Goal: Task Accomplishment & Management: Use online tool/utility

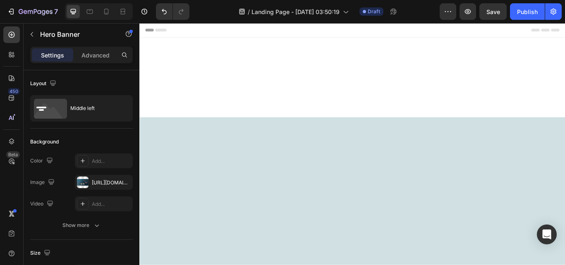
scroll to position [528, 0]
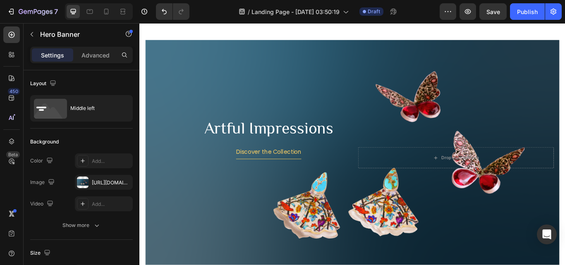
click at [246, 225] on div "Background Image" at bounding box center [387, 181] width 483 height 276
click at [89, 179] on div "[URL][DOMAIN_NAME]" at bounding box center [104, 182] width 58 height 15
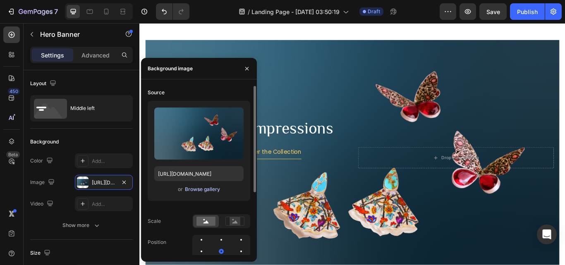
click at [199, 188] on div "Browse gallery" at bounding box center [202, 189] width 35 height 7
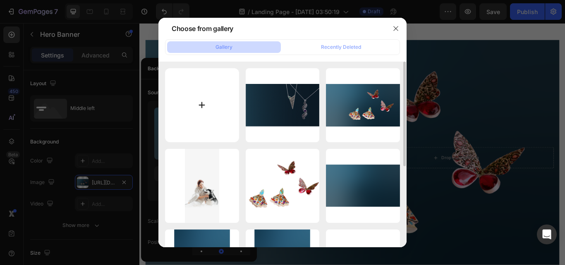
click at [197, 103] on input "file" at bounding box center [202, 105] width 74 height 74
type input "C:\fakepath\Artful-impressions-w.webp"
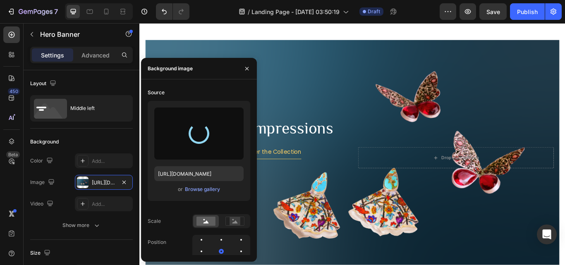
type input "[URL][DOMAIN_NAME]"
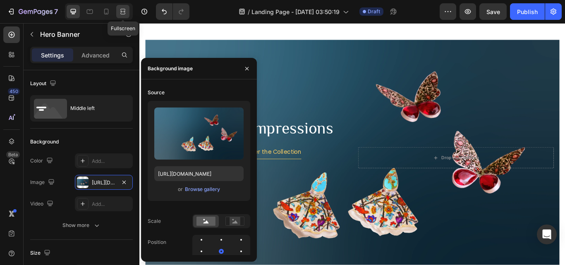
click at [121, 9] on icon at bounding box center [123, 11] width 8 height 8
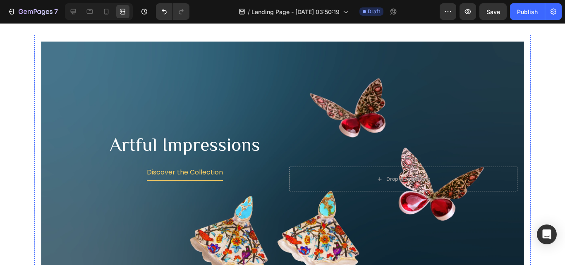
scroll to position [528, 0]
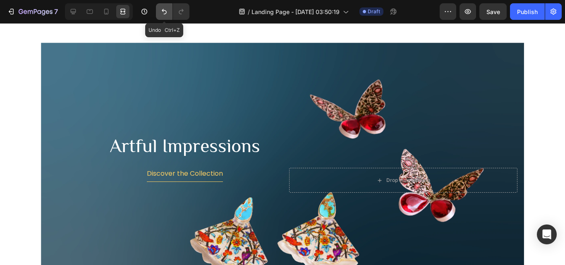
click at [161, 10] on icon "Undo/Redo" at bounding box center [164, 11] width 8 height 8
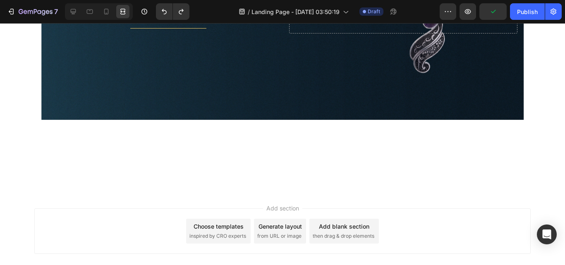
scroll to position [962, 0]
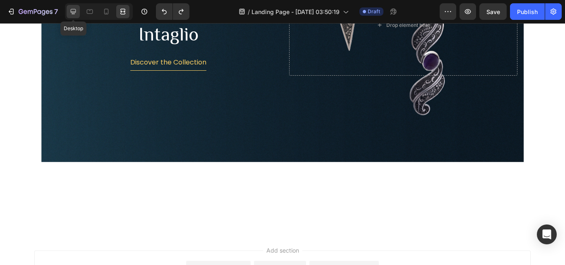
click at [75, 12] on icon at bounding box center [73, 11] width 5 height 5
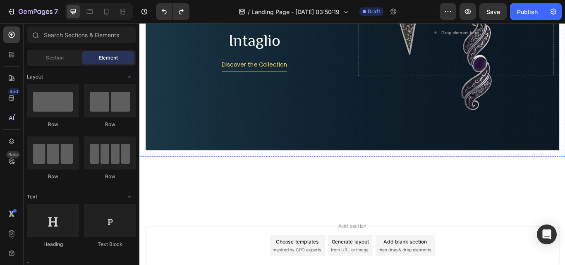
scroll to position [921, 0]
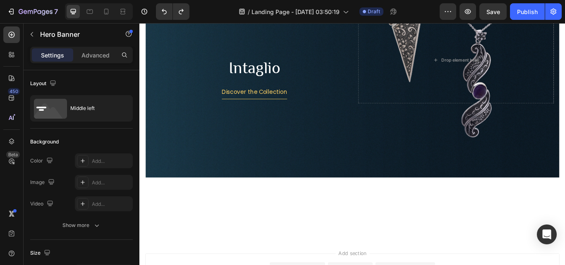
click at [81, 185] on icon at bounding box center [82, 182] width 7 height 7
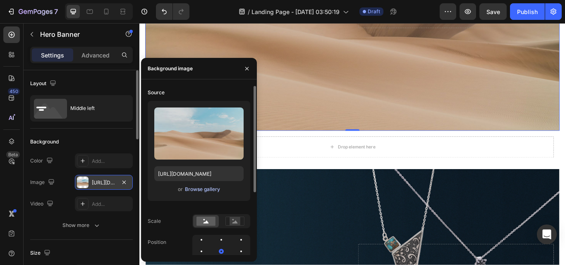
click at [209, 193] on div "Browse gallery" at bounding box center [202, 189] width 35 height 7
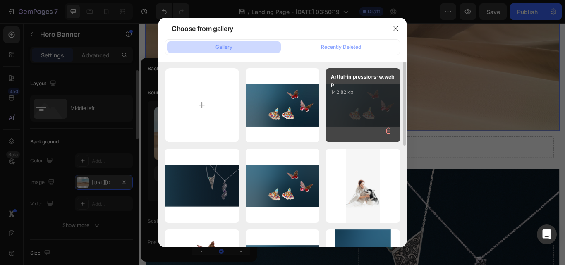
click at [355, 113] on div "Artful-impressions-w.webp 142.82 kb" at bounding box center [363, 105] width 74 height 74
type input "[URL][DOMAIN_NAME]"
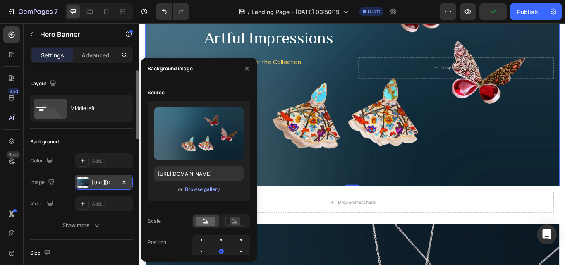
scroll to position [880, 0]
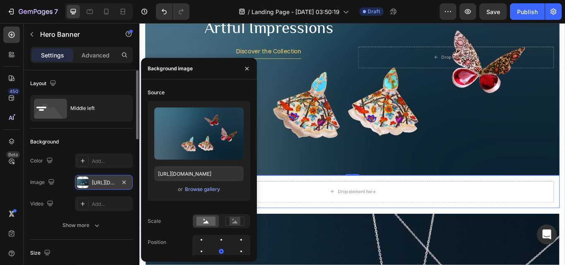
click at [391, 235] on div "Drop element here Row" at bounding box center [387, 220] width 483 height 38
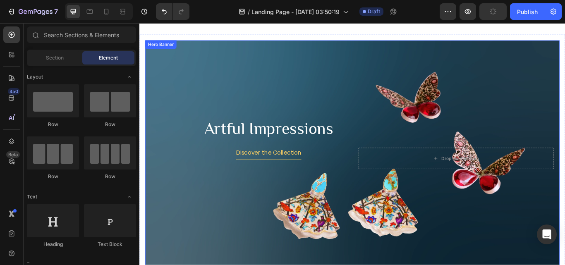
scroll to position [741, 0]
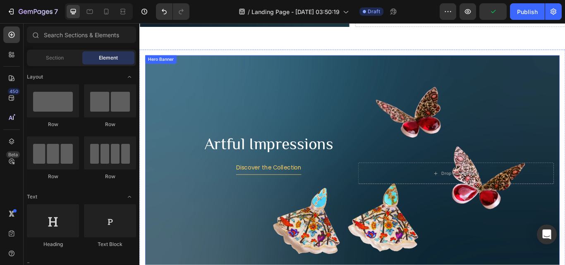
click at [335, 121] on div "Background Image" at bounding box center [387, 199] width 483 height 276
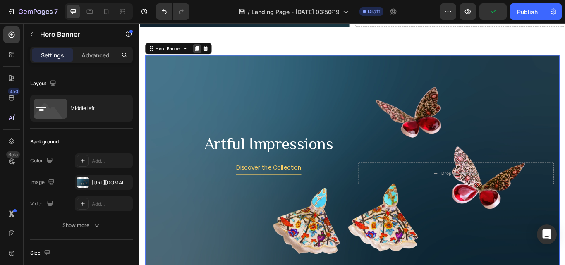
click at [205, 53] on icon at bounding box center [206, 53] width 7 height 7
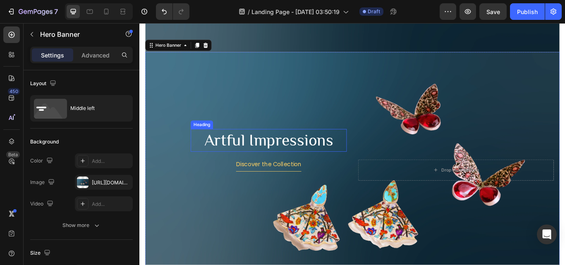
scroll to position [1019, 0]
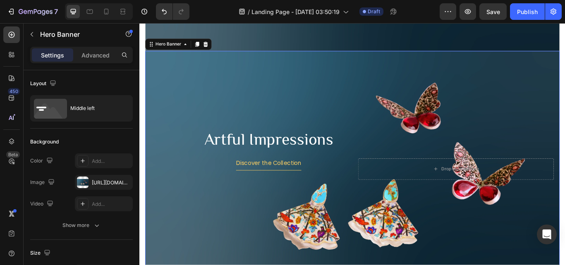
click at [253, 83] on div "Background Image" at bounding box center [387, 194] width 483 height 276
click at [85, 178] on div at bounding box center [83, 183] width 12 height 12
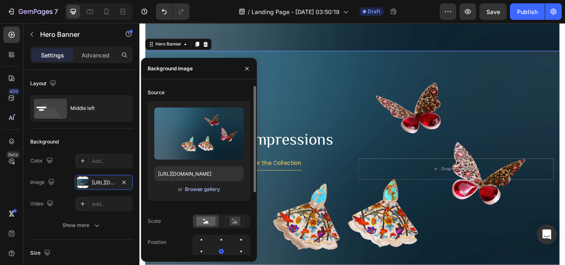
click at [204, 193] on button "Browse gallery" at bounding box center [203, 189] width 36 height 8
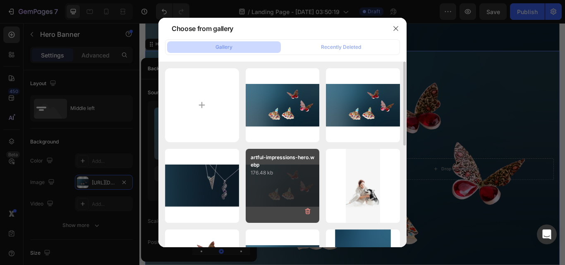
click at [290, 192] on div "artful-impressions-hero.webp 176.48 kb" at bounding box center [283, 186] width 74 height 74
type input "[URL][DOMAIN_NAME]"
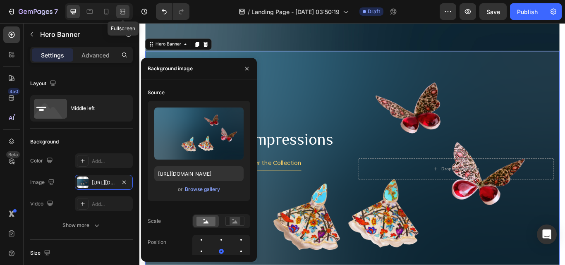
click at [125, 13] on icon at bounding box center [122, 14] width 5 height 2
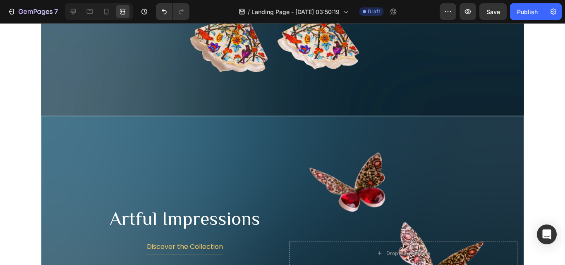
scroll to position [1089, 0]
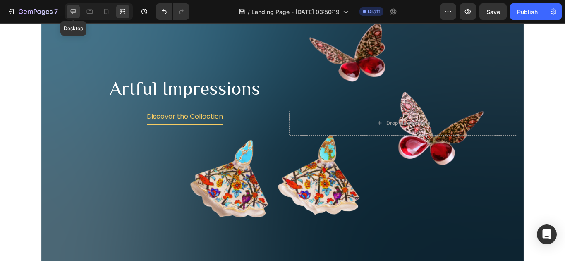
click at [79, 14] on div at bounding box center [73, 11] width 13 height 13
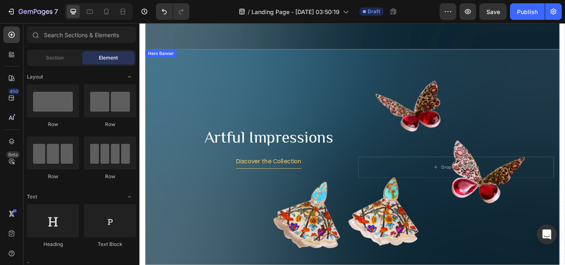
scroll to position [961, 0]
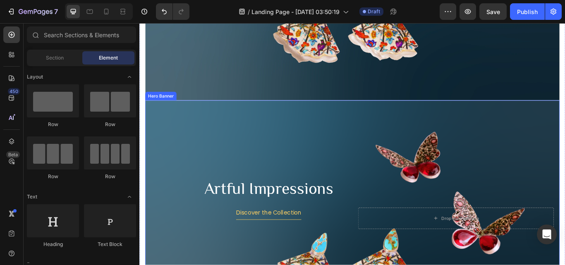
click at [305, 175] on div "Background Image" at bounding box center [387, 251] width 483 height 276
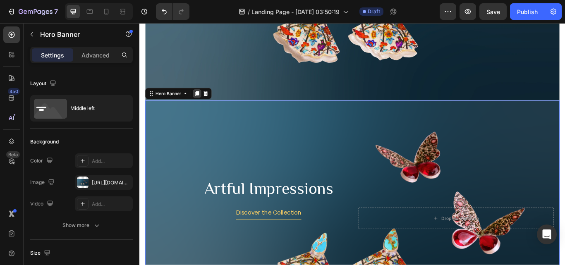
click at [206, 104] on icon at bounding box center [206, 105] width 7 height 7
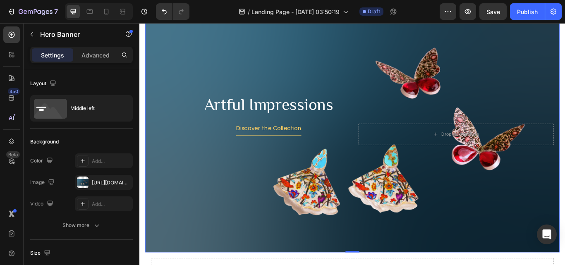
scroll to position [1291, 0]
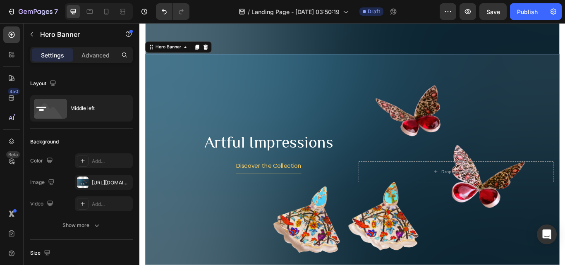
click at [294, 108] on div "Background Image" at bounding box center [387, 197] width 483 height 276
click at [84, 183] on div at bounding box center [83, 183] width 12 height 12
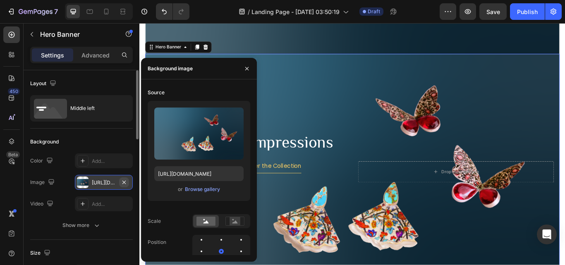
click at [123, 182] on icon "button" at bounding box center [124, 182] width 7 height 7
type input "Auto"
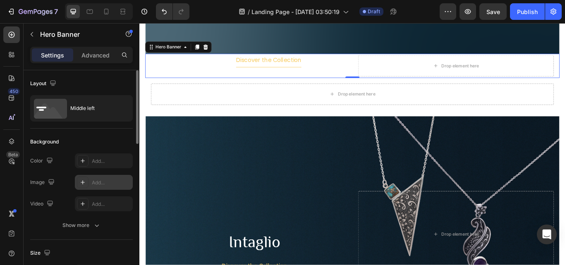
click at [85, 180] on icon at bounding box center [82, 182] width 7 height 7
type input "[URL][DOMAIN_NAME]"
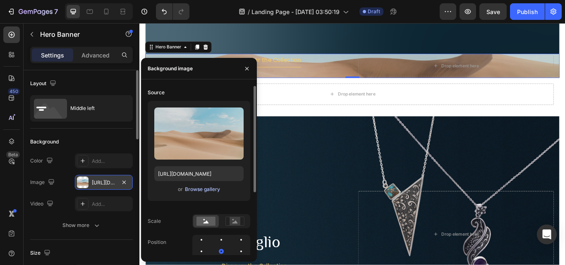
click at [216, 191] on div "Browse gallery" at bounding box center [202, 189] width 35 height 7
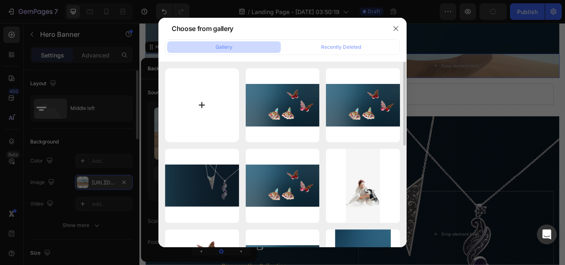
click at [212, 107] on input "file" at bounding box center [202, 105] width 74 height 74
type input "C:\fakepath\Artful impressions-w-size2.webp"
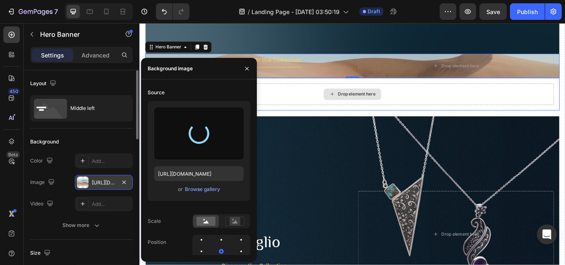
type input "[URL][DOMAIN_NAME]"
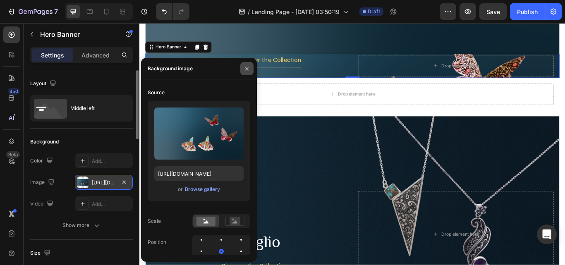
click at [248, 70] on icon "button" at bounding box center [246, 68] width 3 height 3
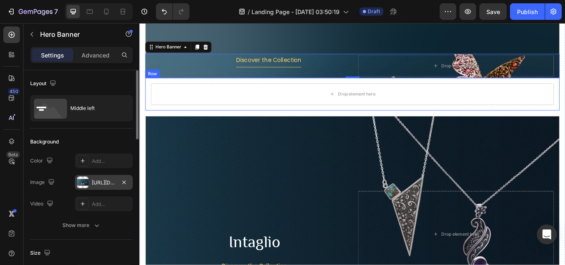
scroll to position [1125, 0]
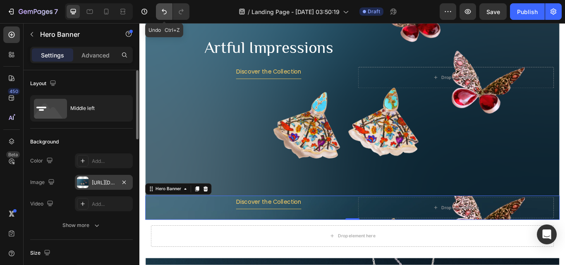
click at [164, 12] on icon "Undo/Redo" at bounding box center [164, 11] width 8 height 8
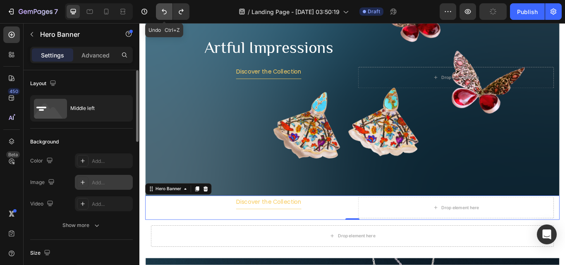
click at [164, 12] on icon "Undo/Redo" at bounding box center [164, 11] width 8 height 8
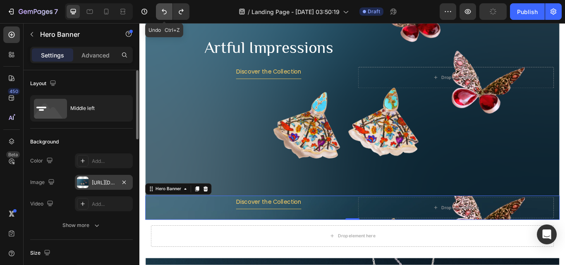
click at [164, 12] on icon "Undo/Redo" at bounding box center [164, 11] width 8 height 8
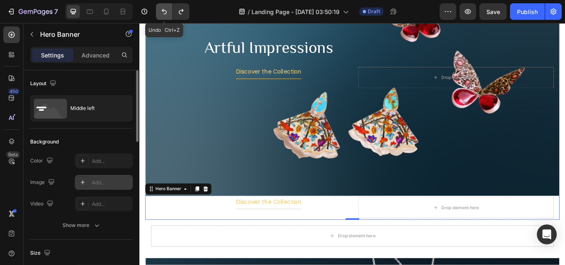
click at [164, 12] on icon "Undo/Redo" at bounding box center [164, 11] width 8 height 8
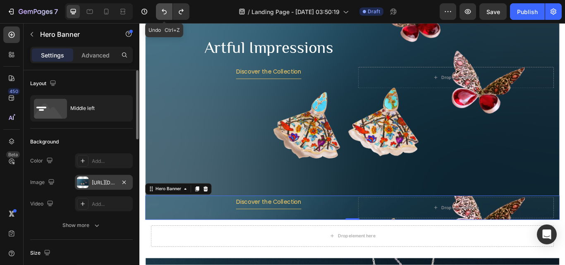
click at [164, 12] on icon "Undo/Redo" at bounding box center [164, 11] width 8 height 8
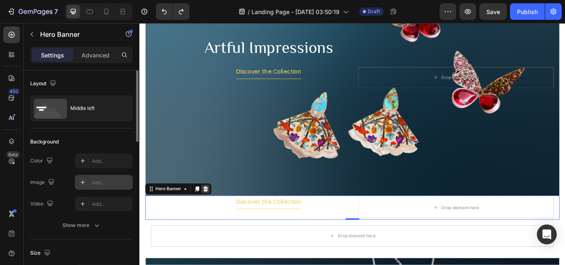
click at [216, 213] on icon at bounding box center [216, 216] width 7 height 7
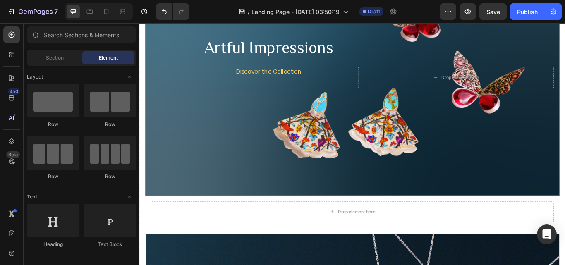
click at [219, 140] on div "Background Image" at bounding box center [387, 87] width 483 height 276
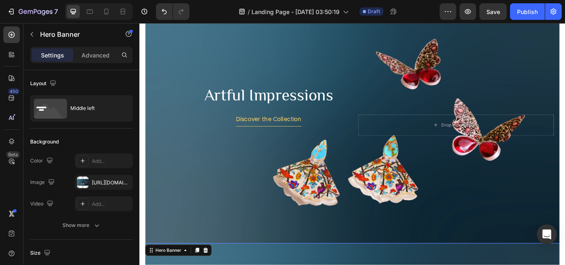
scroll to position [877, 0]
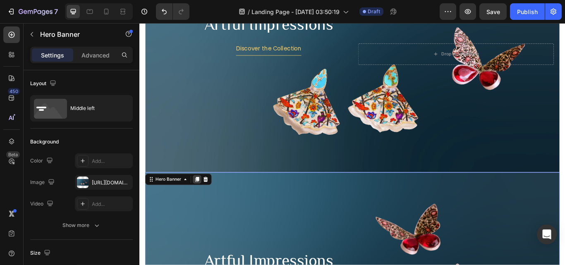
click at [207, 203] on icon at bounding box center [206, 206] width 5 height 6
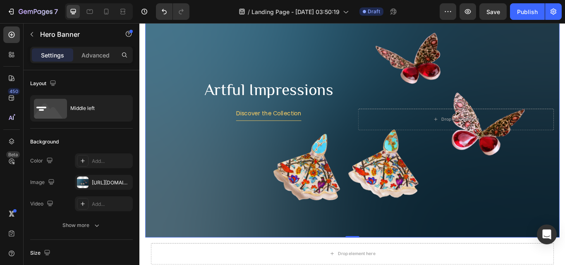
scroll to position [1374, 0]
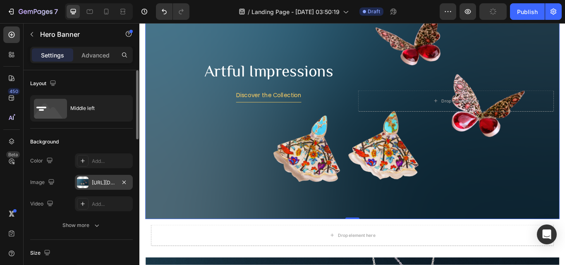
click at [83, 183] on div at bounding box center [83, 183] width 12 height 12
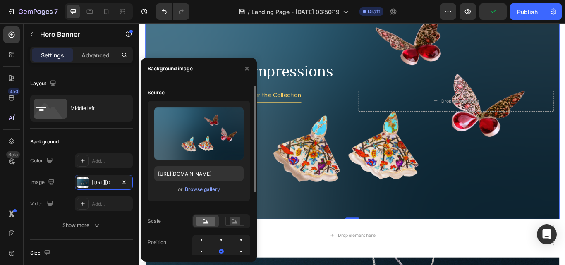
click at [183, 190] on div "or Browse gallery" at bounding box center [198, 190] width 89 height 10
click at [192, 188] on div "Browse gallery" at bounding box center [202, 189] width 35 height 7
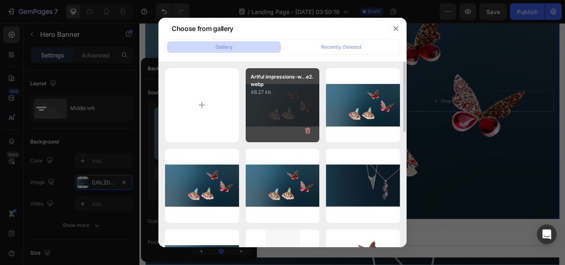
click at [270, 110] on div "Artful impressions-w...e2.webp 48.27 kb" at bounding box center [283, 105] width 74 height 74
type input "[URL][DOMAIN_NAME]"
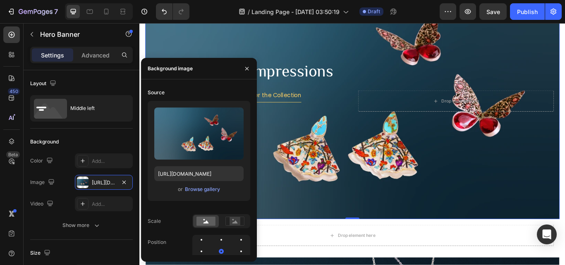
click at [528, 197] on div "Background Image" at bounding box center [387, 114] width 483 height 276
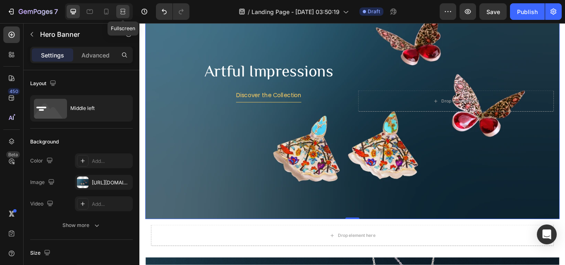
click at [125, 12] on icon at bounding box center [124, 11] width 2 height 2
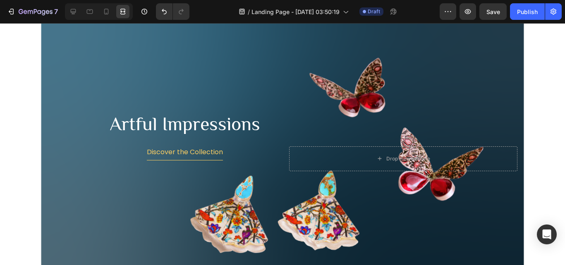
scroll to position [1065, 0]
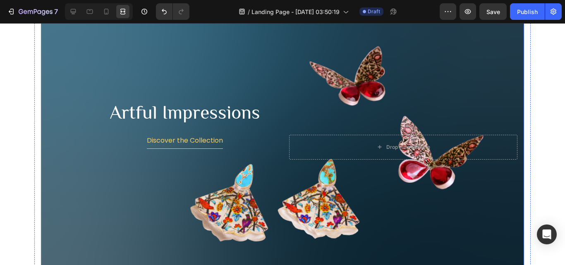
click at [508, 101] on div "Background Image" at bounding box center [282, 148] width 483 height 276
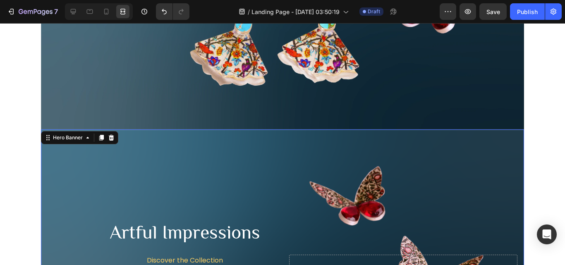
scroll to position [941, 0]
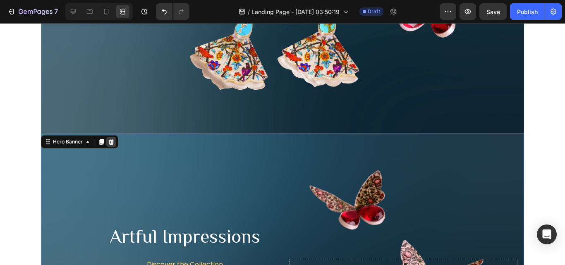
click at [109, 140] on icon at bounding box center [111, 142] width 5 height 6
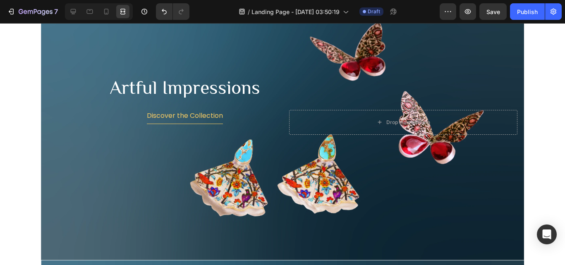
scroll to position [814, 0]
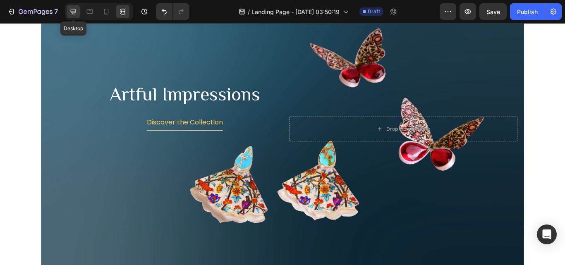
click at [73, 9] on icon at bounding box center [73, 11] width 5 height 5
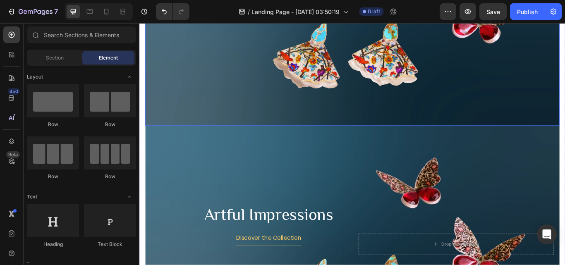
scroll to position [938, 0]
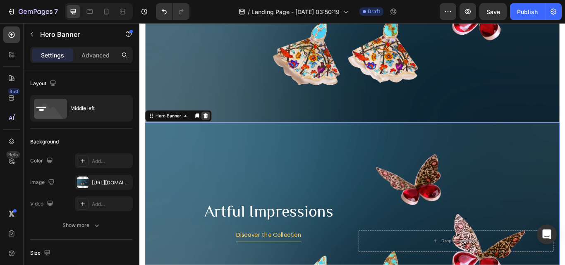
click at [217, 132] on div at bounding box center [216, 132] width 10 height 10
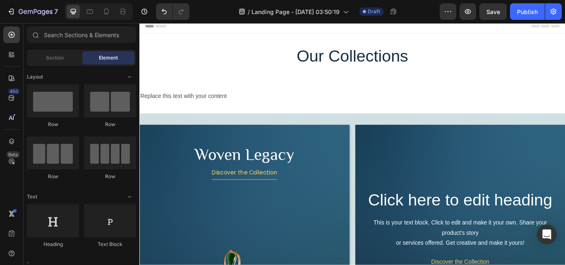
scroll to position [0, 0]
